Goal: Entertainment & Leisure: Consume media (video, audio)

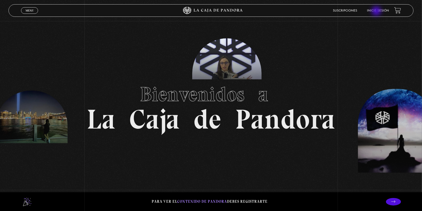
click at [377, 12] on link "Inicie sesión" at bounding box center [378, 10] width 22 height 3
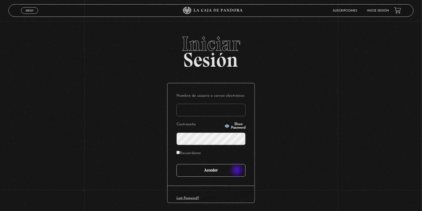
type input "hduarte0712"
click at [237, 171] on input "Acceder" at bounding box center [210, 170] width 69 height 13
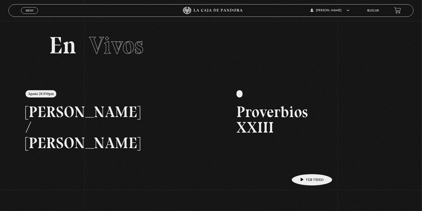
scroll to position [100, 0]
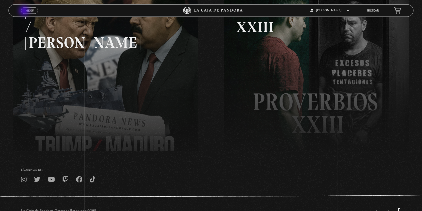
click at [24, 11] on link "Menu Cerrar" at bounding box center [29, 10] width 17 height 7
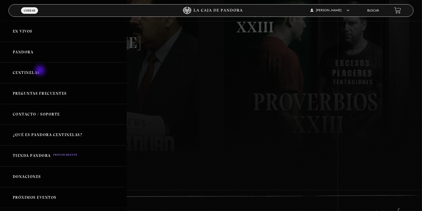
click at [41, 71] on link "Centinelas" at bounding box center [63, 72] width 127 height 21
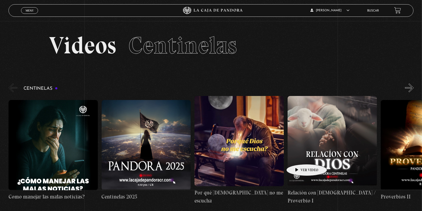
scroll to position [33, 0]
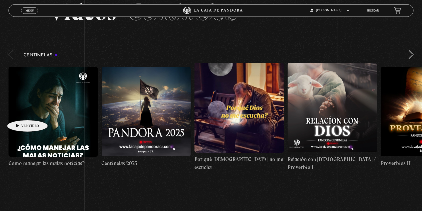
click at [19, 112] on figure at bounding box center [53, 112] width 89 height 90
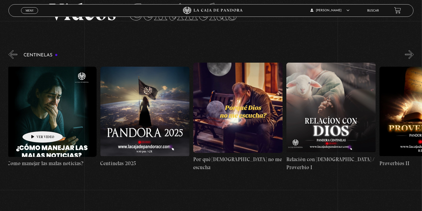
click at [35, 124] on figure at bounding box center [51, 112] width 89 height 90
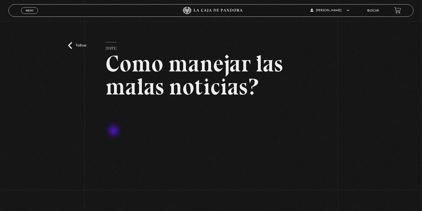
scroll to position [67, 0]
